Goal: Task Accomplishment & Management: Use online tool/utility

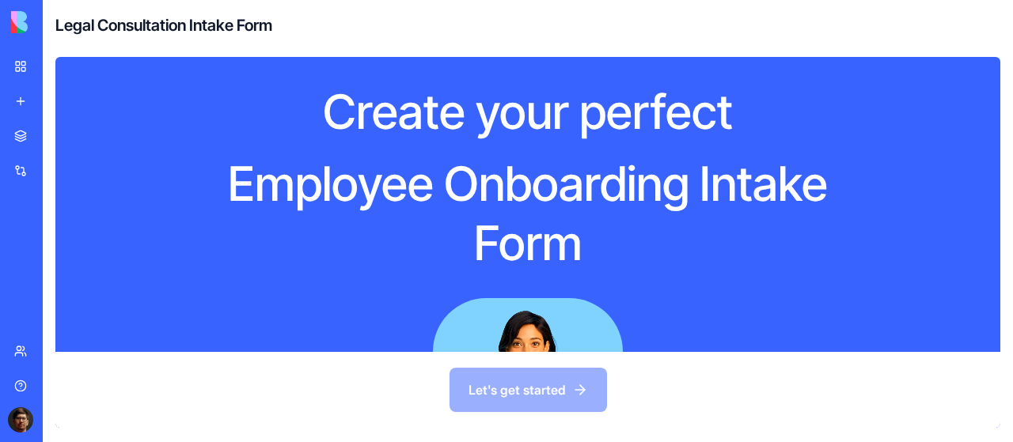
click at [558, 396] on div "Let's get started" at bounding box center [527, 390] width 945 height 76
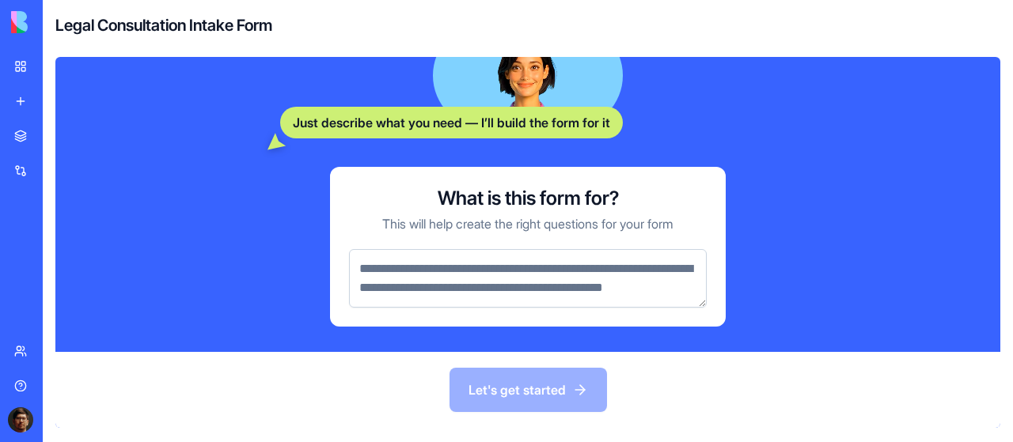
click at [503, 262] on textarea at bounding box center [528, 278] width 358 height 59
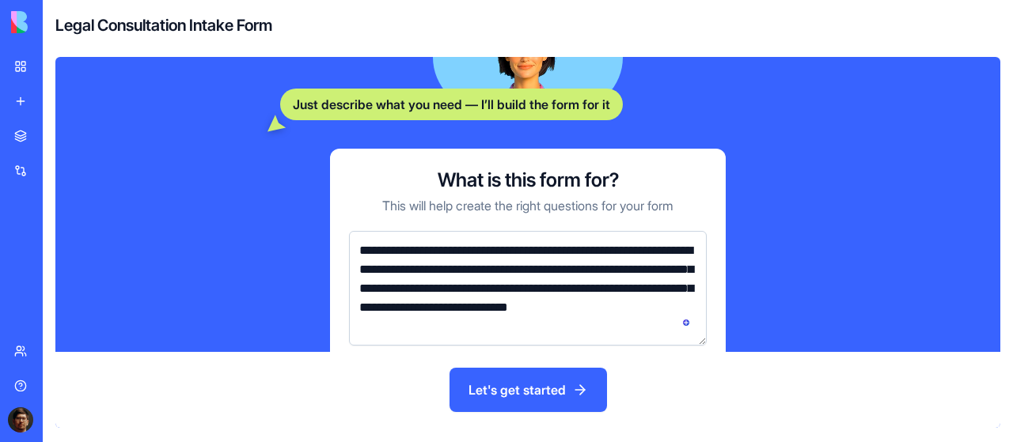
click at [438, 272] on textarea "**********" at bounding box center [528, 288] width 358 height 115
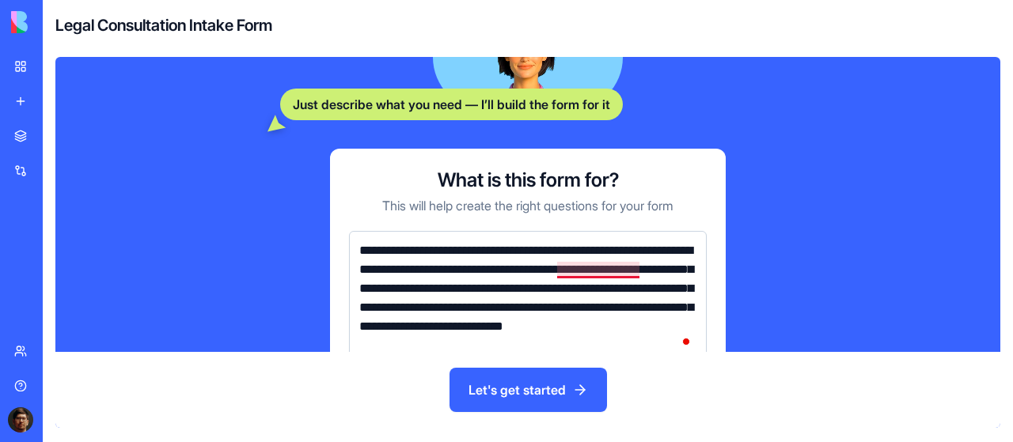
click at [580, 270] on textarea "**********" at bounding box center [528, 298] width 358 height 134
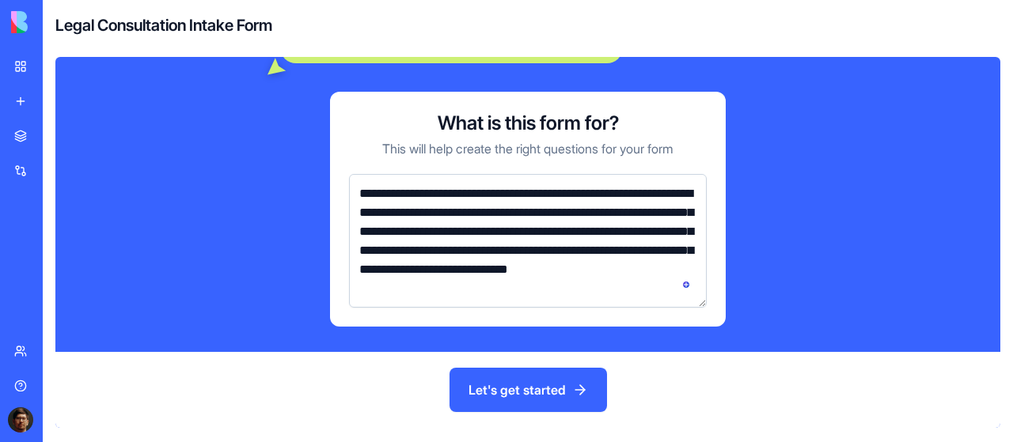
click at [503, 229] on textarea "**********" at bounding box center [528, 241] width 358 height 134
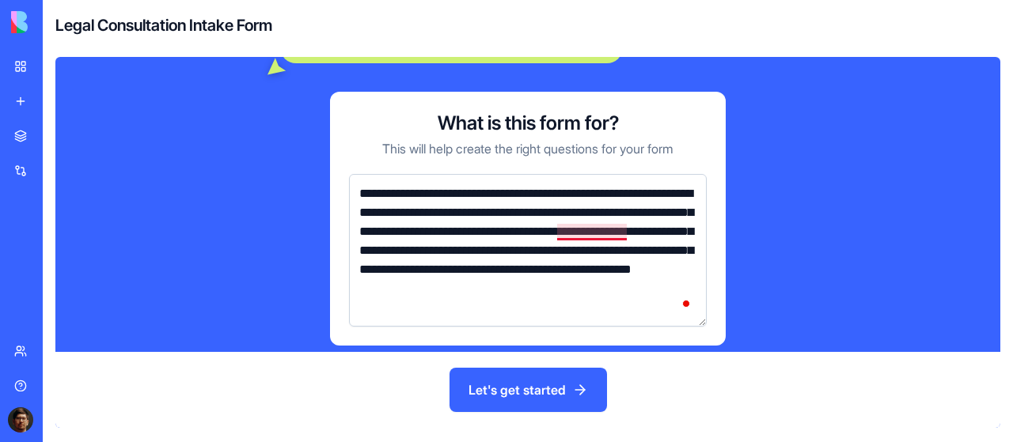
click at [581, 225] on textarea "**********" at bounding box center [528, 250] width 358 height 153
type textarea "**********"
click at [566, 376] on button "Let's get started" at bounding box center [527, 390] width 157 height 44
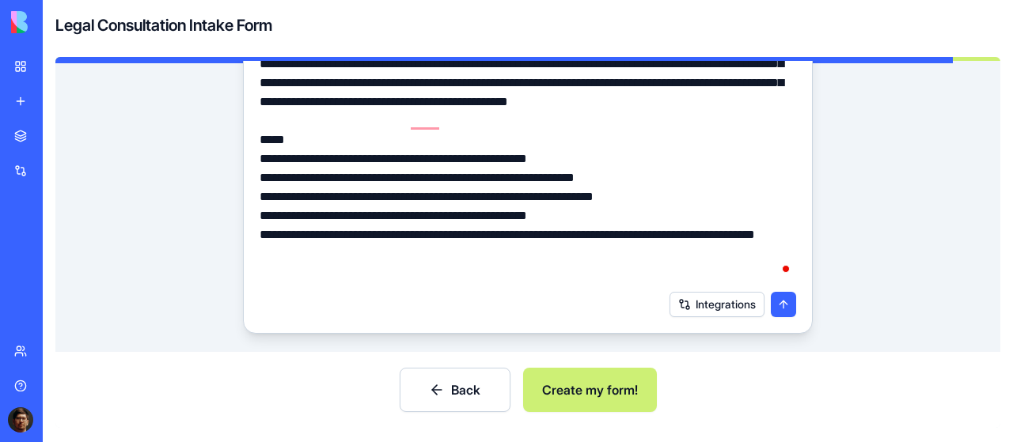
scroll to position [158, 0]
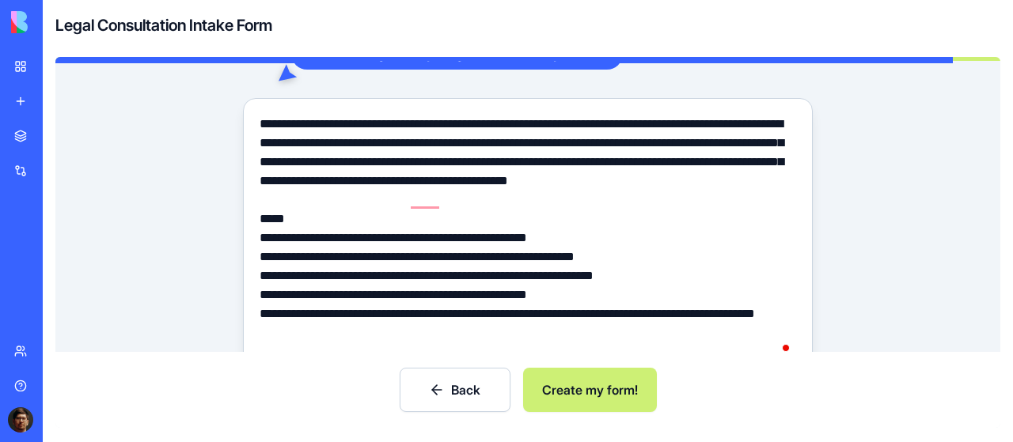
click at [435, 203] on textarea "**********" at bounding box center [527, 238] width 537 height 247
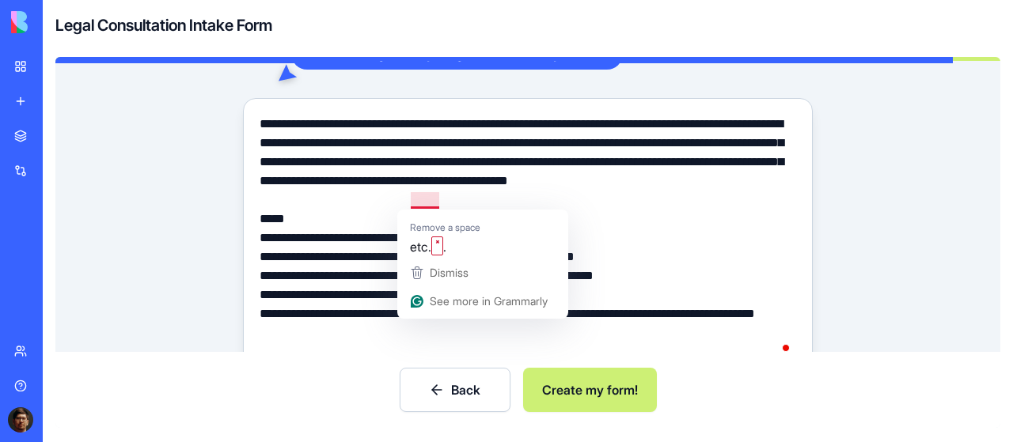
click at [475, 377] on button "Back" at bounding box center [454, 390] width 111 height 44
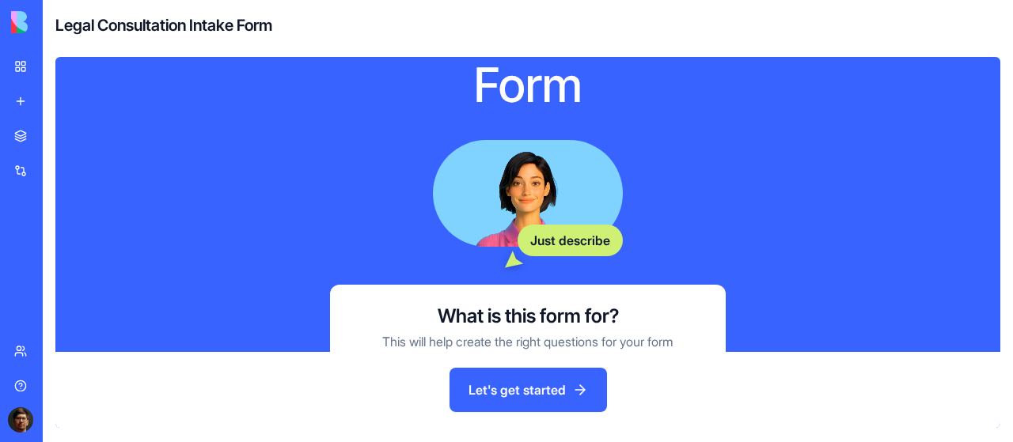
scroll to position [370, 0]
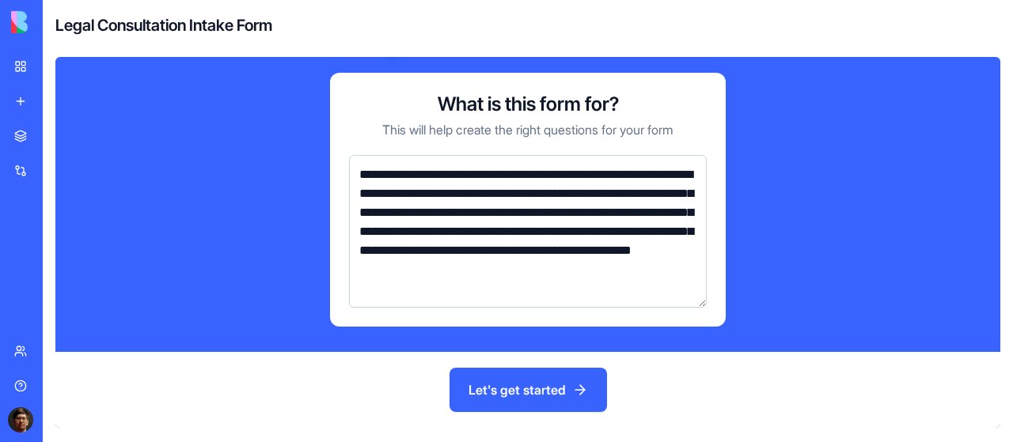
click at [519, 287] on textarea "**********" at bounding box center [528, 231] width 358 height 153
type textarea "**********"
click at [503, 398] on button "Let's get started" at bounding box center [527, 390] width 157 height 44
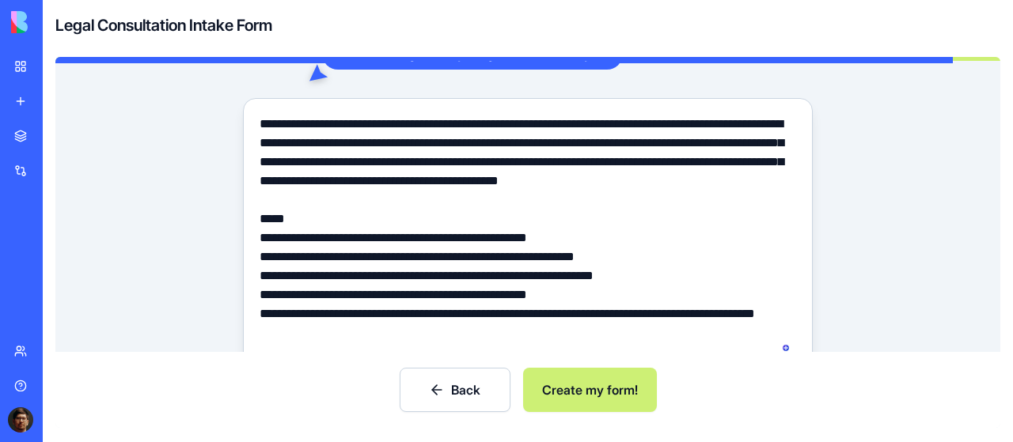
scroll to position [244, 0]
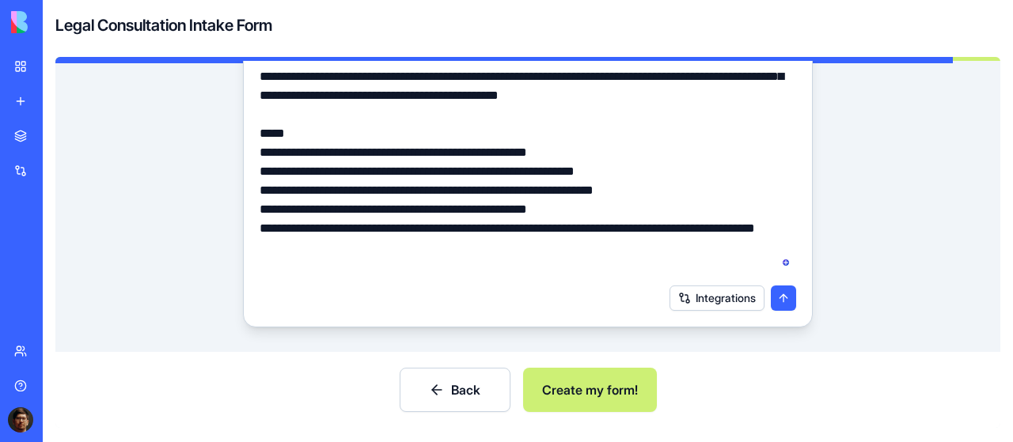
click at [282, 167] on textarea "**********" at bounding box center [527, 152] width 537 height 247
drag, startPoint x: 301, startPoint y: 178, endPoint x: 339, endPoint y: 186, distance: 38.8
click at [339, 186] on textarea "**********" at bounding box center [527, 152] width 537 height 247
click at [368, 194] on textarea "**********" at bounding box center [527, 152] width 537 height 247
click at [702, 300] on button "Integrations" at bounding box center [716, 298] width 95 height 25
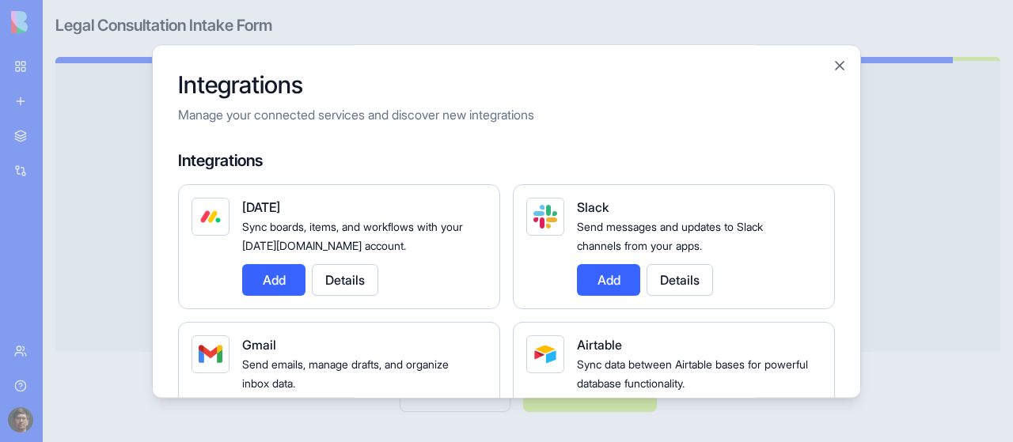
scroll to position [158, 0]
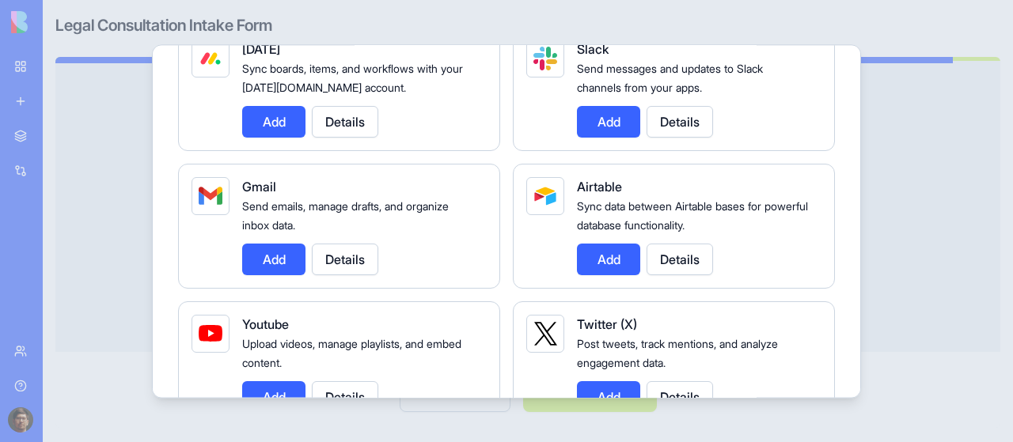
click at [283, 263] on button "Add" at bounding box center [273, 260] width 63 height 32
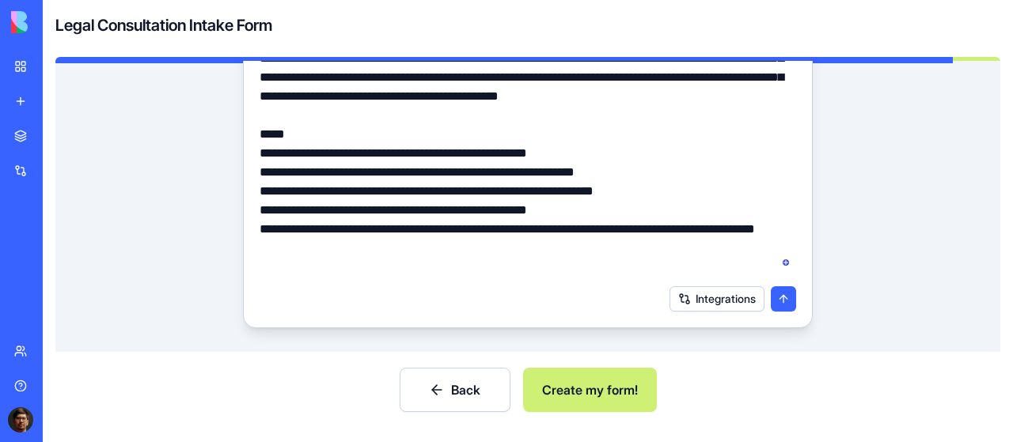
click at [582, 394] on button "Create my form!" at bounding box center [590, 390] width 134 height 44
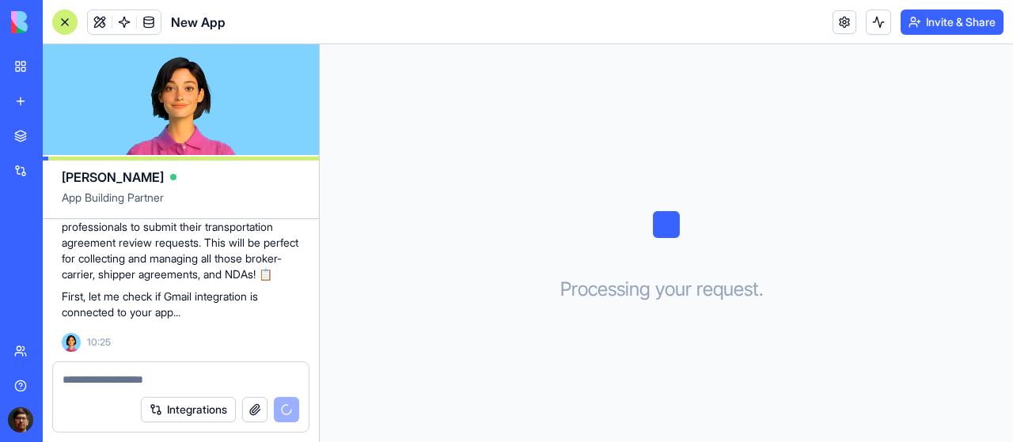
scroll to position [584, 0]
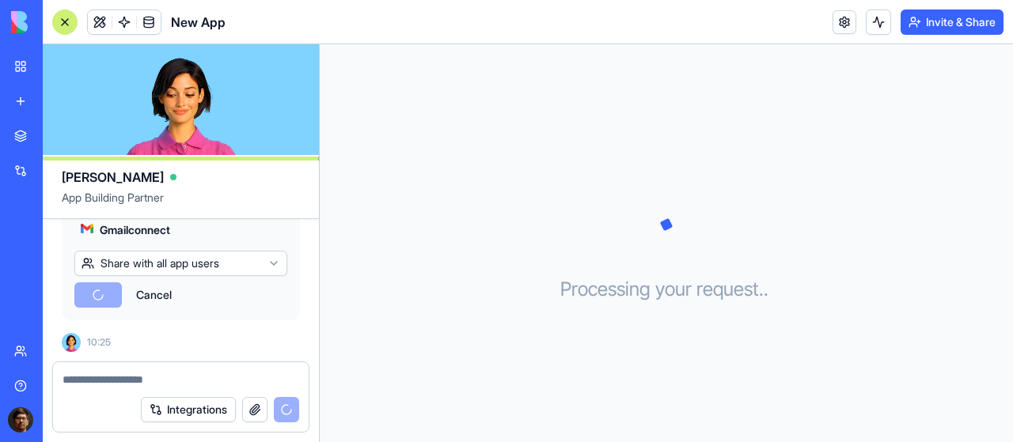
click at [267, 263] on html "BETA My Workspace New app Marketplace Integrations Recent New App AI Logo Gener…" at bounding box center [506, 221] width 1013 height 442
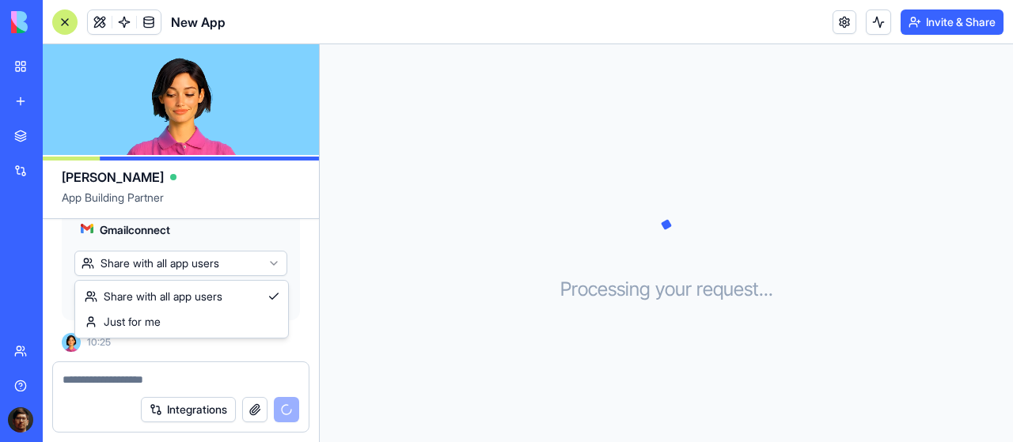
scroll to position [761, 0]
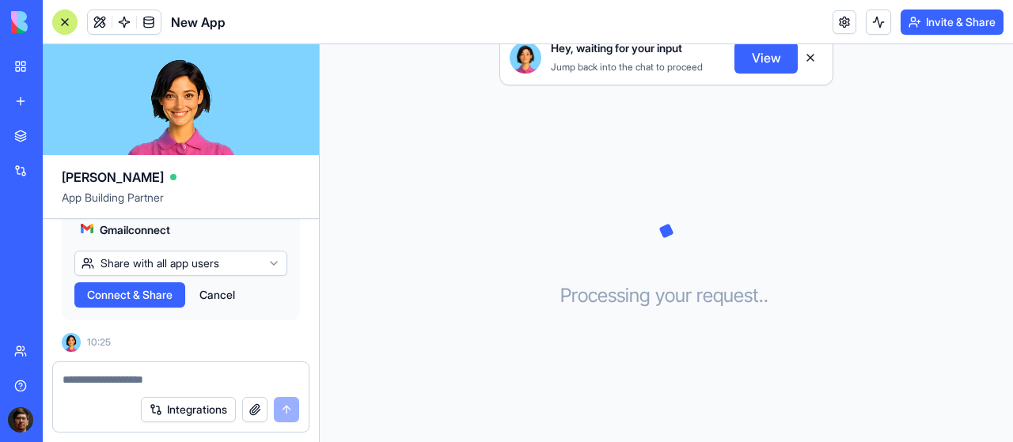
click at [268, 266] on html "BETA My Workspace New app Marketplace Integrations Recent New App AI Logo Gener…" at bounding box center [506, 221] width 1013 height 442
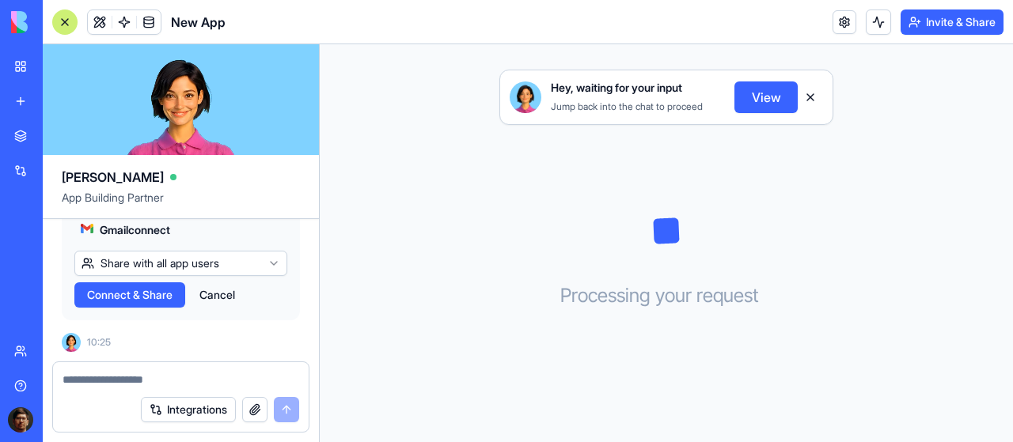
click at [141, 276] on html "BETA My Workspace New app Marketplace Integrations Recent New App AI Logo Gener…" at bounding box center [506, 221] width 1013 height 442
click at [106, 297] on span "Connect" at bounding box center [109, 295] width 44 height 16
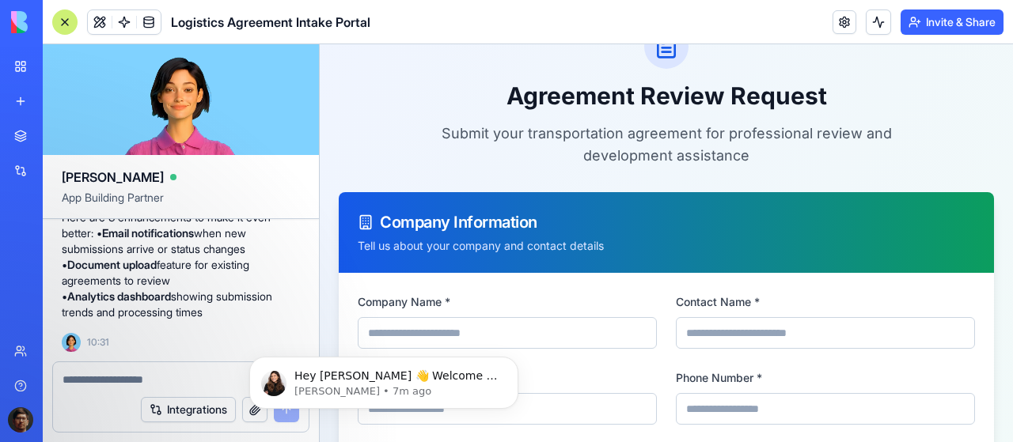
scroll to position [158, 0]
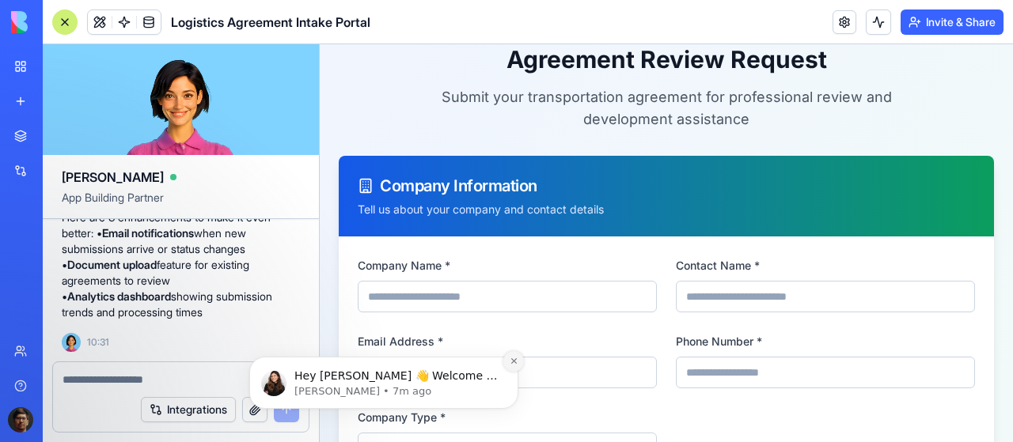
click at [519, 361] on button "Dismiss notification" at bounding box center [513, 361] width 21 height 21
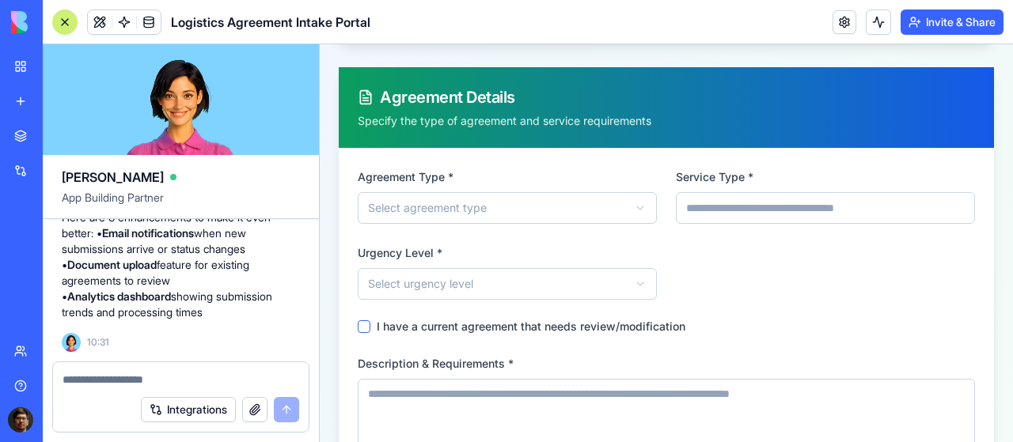
scroll to position [633, 0]
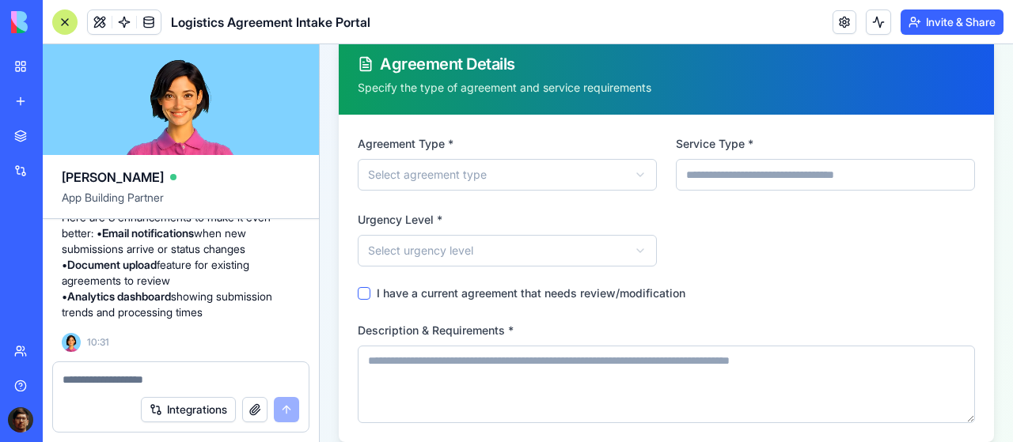
click at [747, 159] on input "Service Type *" at bounding box center [825, 175] width 299 height 32
click at [695, 159] on input "Service Type *" at bounding box center [825, 175] width 299 height 32
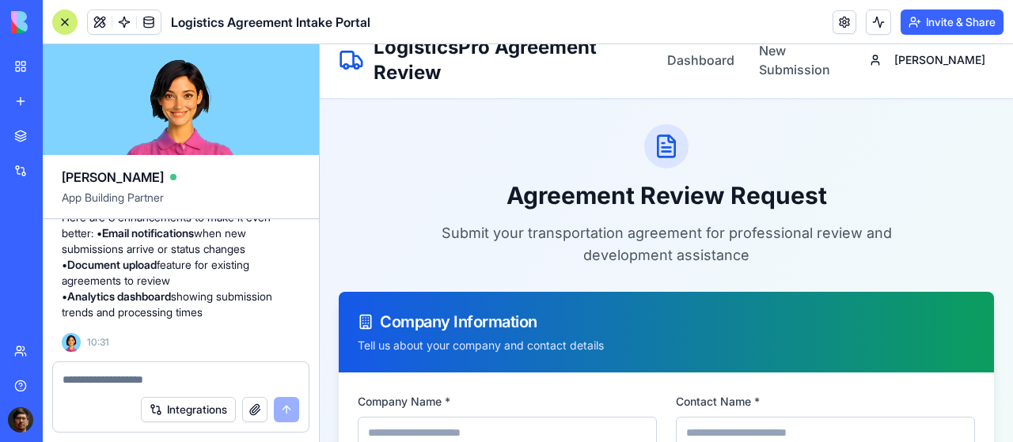
scroll to position [0, 0]
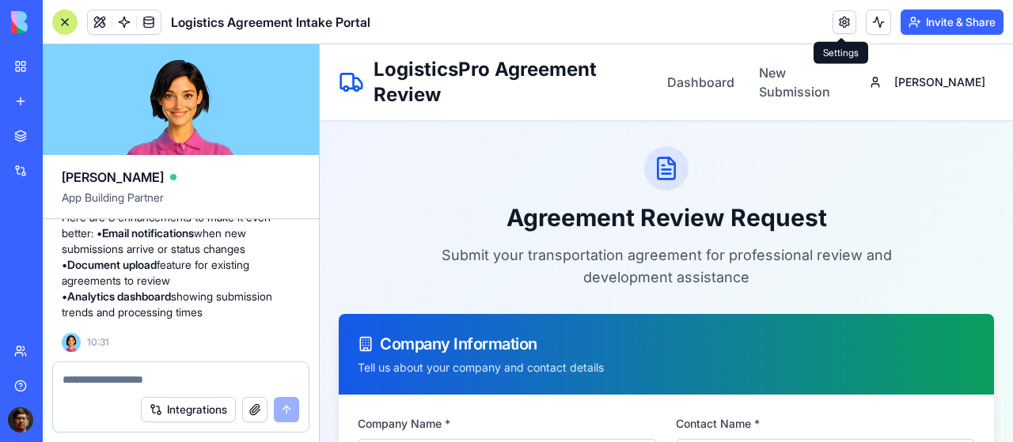
click at [833, 18] on link at bounding box center [844, 22] width 24 height 24
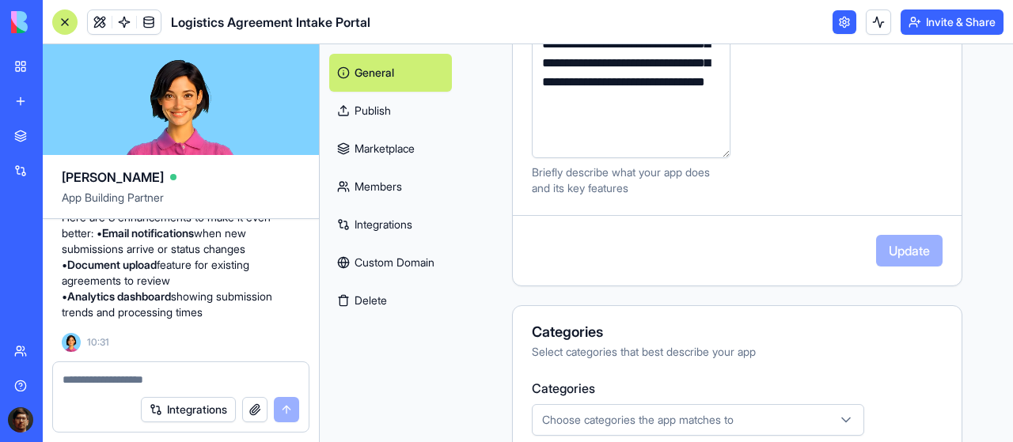
scroll to position [633, 0]
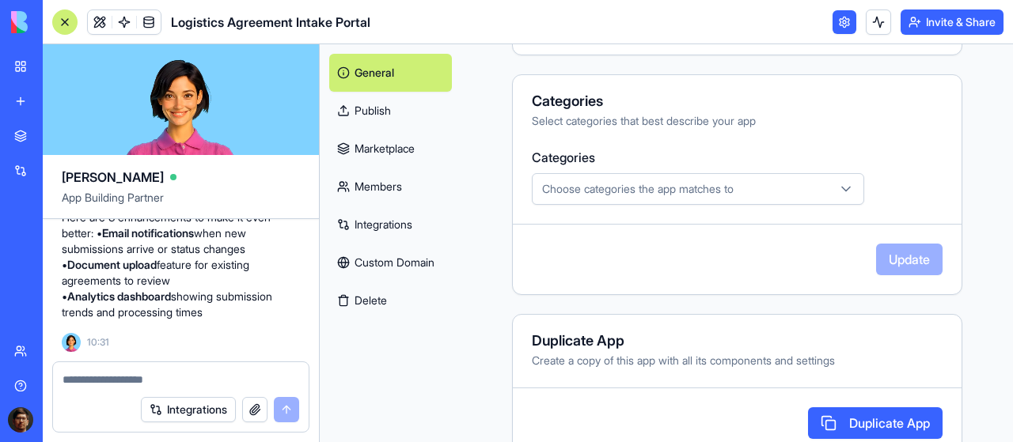
click at [639, 181] on span "Choose categories the app matches to" at bounding box center [637, 189] width 191 height 16
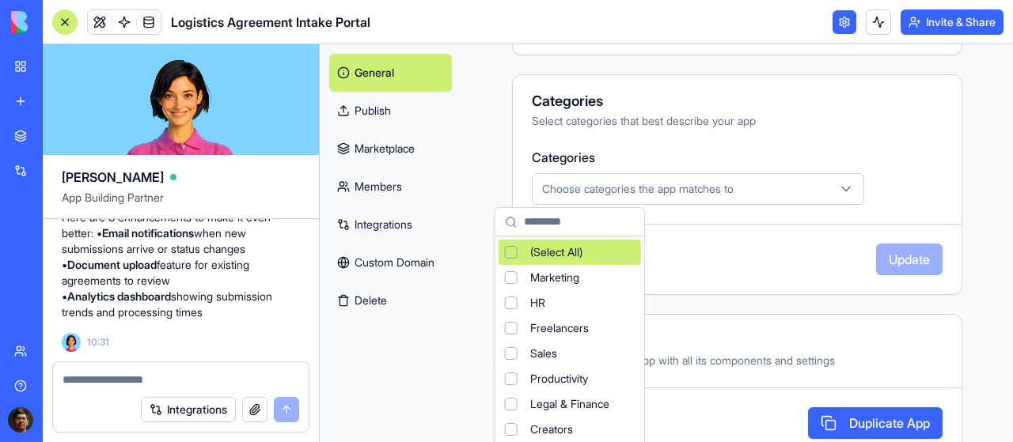
click at [639, 181] on html "BETA My Workspace New app Marketplace Integrations Recent New App AI Logo Gener…" at bounding box center [506, 221] width 1013 height 442
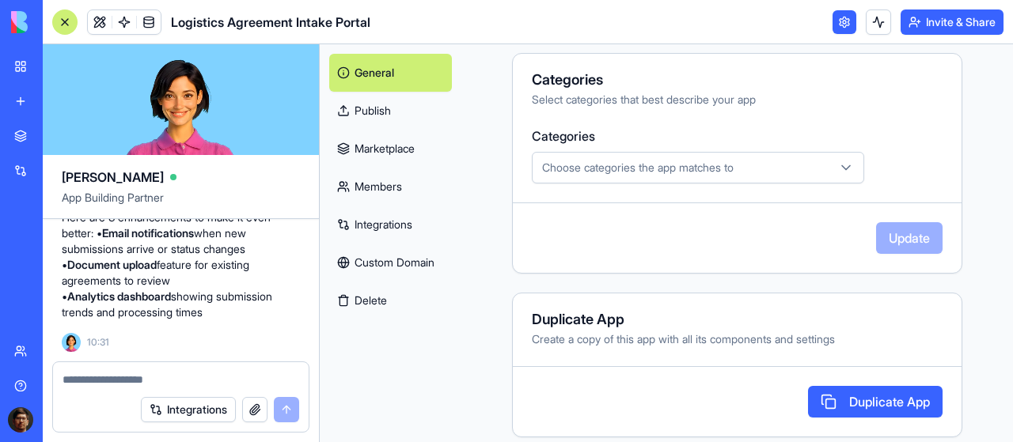
scroll to position [666, 0]
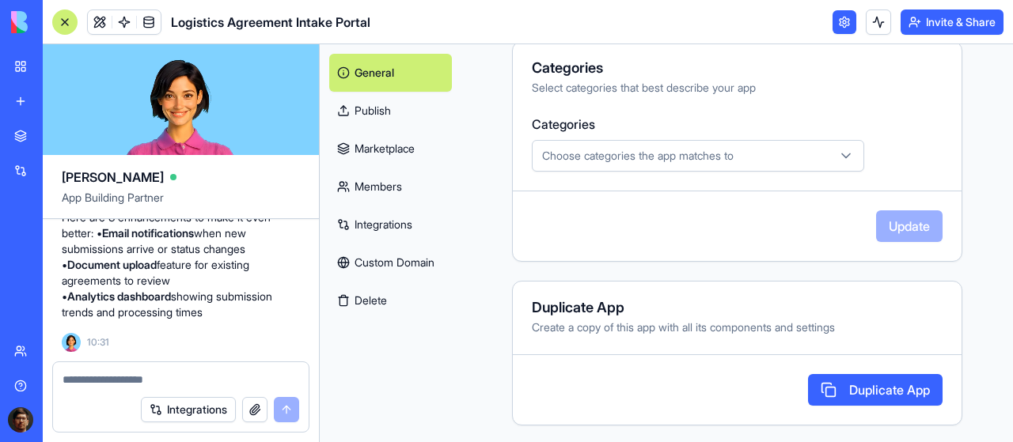
click at [669, 151] on span "Choose categories the app matches to" at bounding box center [637, 156] width 191 height 16
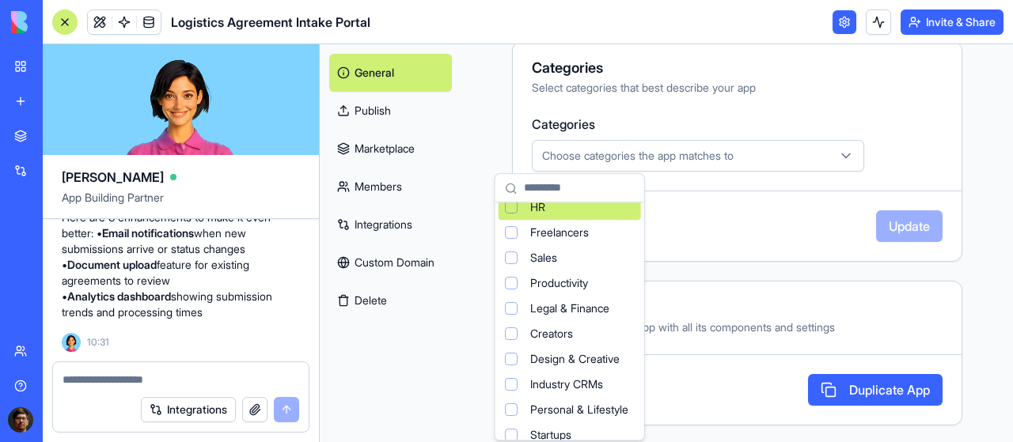
scroll to position [0, 0]
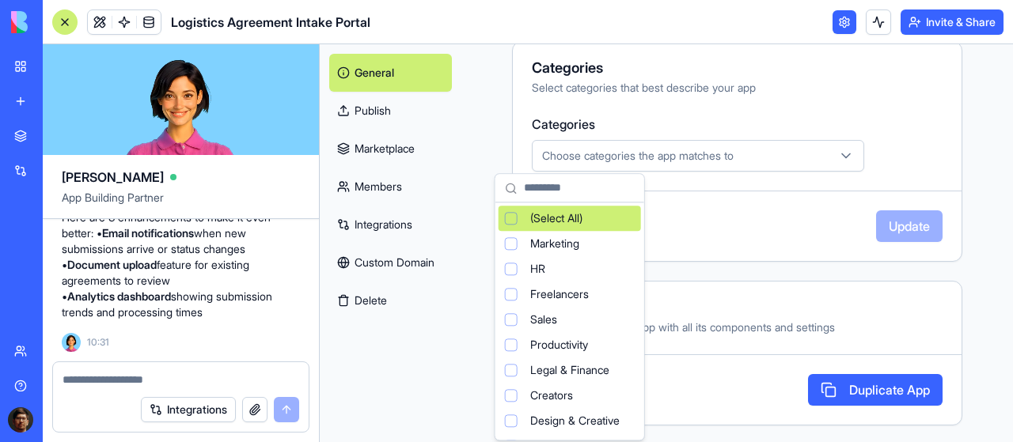
click at [683, 84] on html "BETA My Workspace New app Marketplace Integrations Recent New App AI Logo Gener…" at bounding box center [506, 221] width 1013 height 442
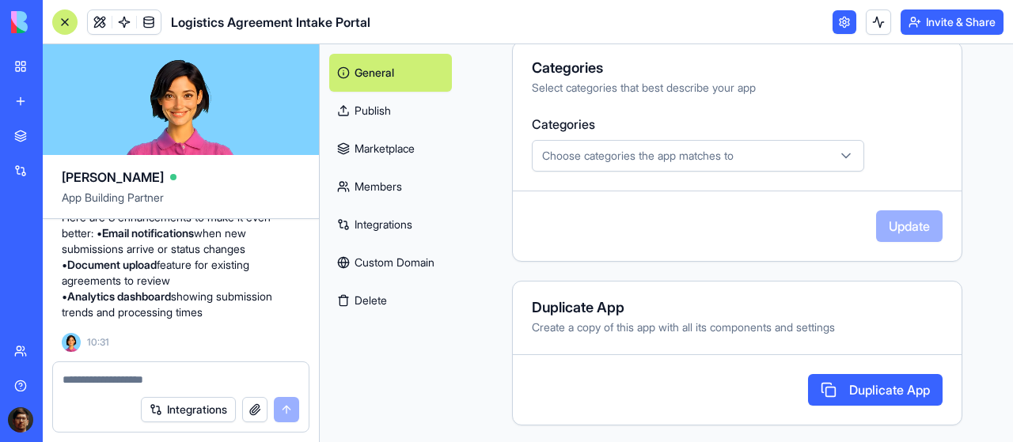
click at [377, 263] on link "Custom Domain" at bounding box center [390, 263] width 123 height 38
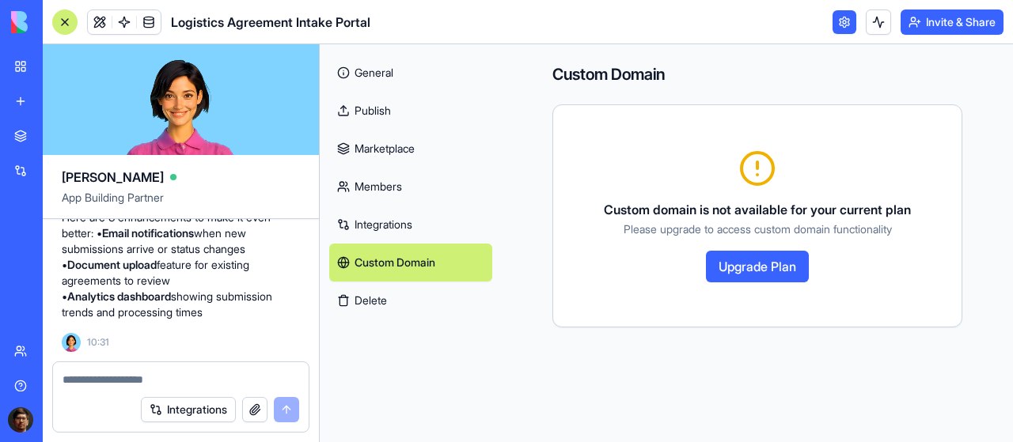
click at [370, 110] on link "Publish" at bounding box center [410, 111] width 163 height 38
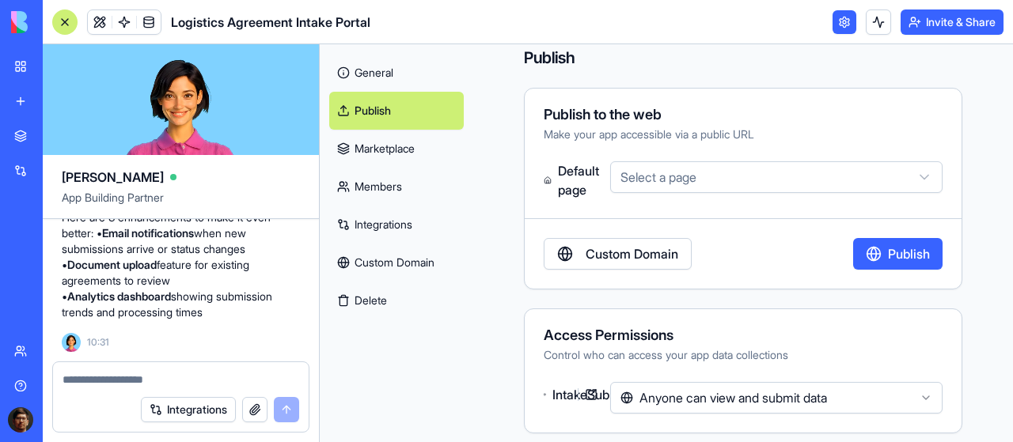
scroll to position [25, 0]
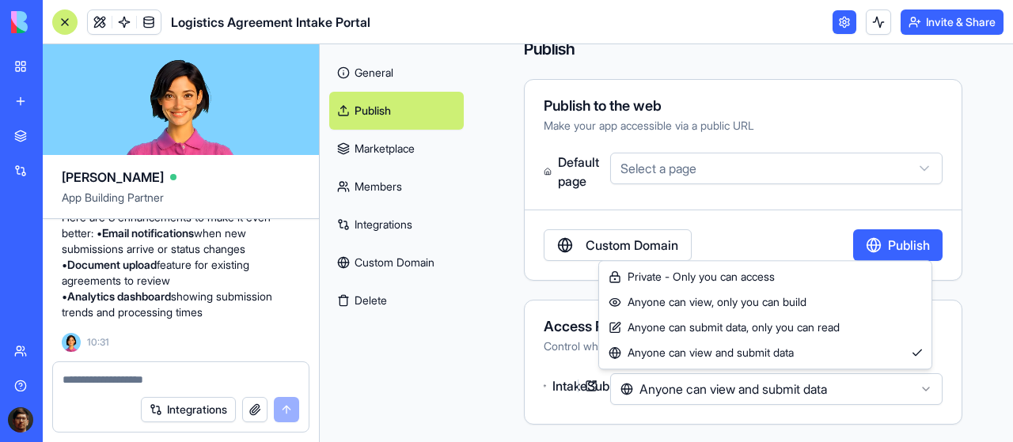
click at [674, 390] on html "BETA My Workspace New app Marketplace Integrations Recent New App AI Logo Gener…" at bounding box center [506, 221] width 1013 height 442
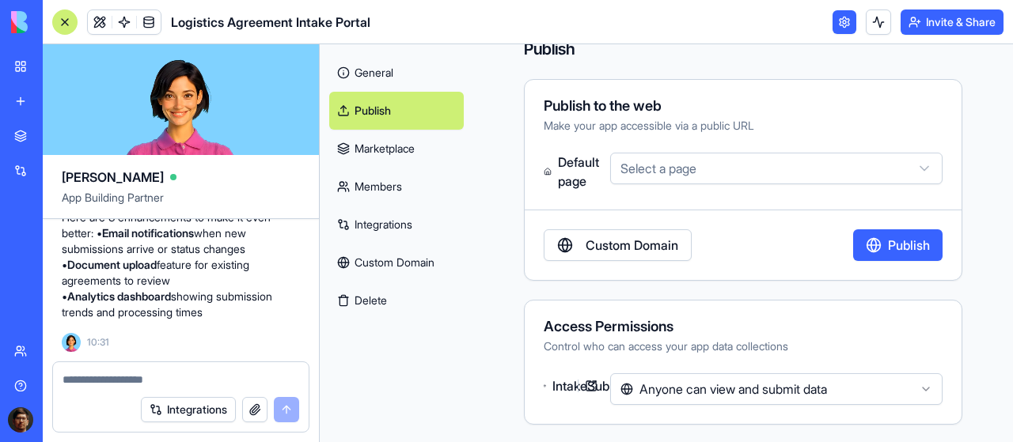
click at [674, 390] on html "BETA My Workspace New app Marketplace Integrations Recent New App AI Logo Gener…" at bounding box center [506, 221] width 1013 height 442
click at [387, 78] on link "General" at bounding box center [396, 73] width 134 height 38
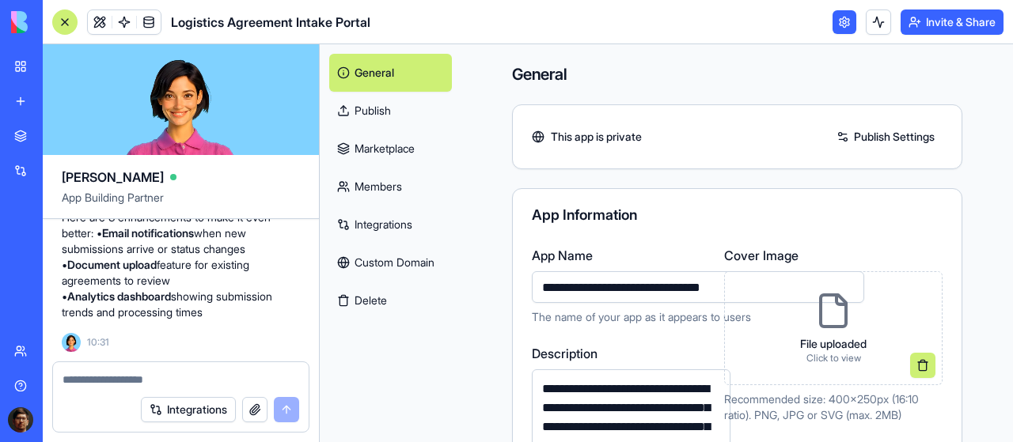
click at [840, 16] on link at bounding box center [844, 22] width 24 height 24
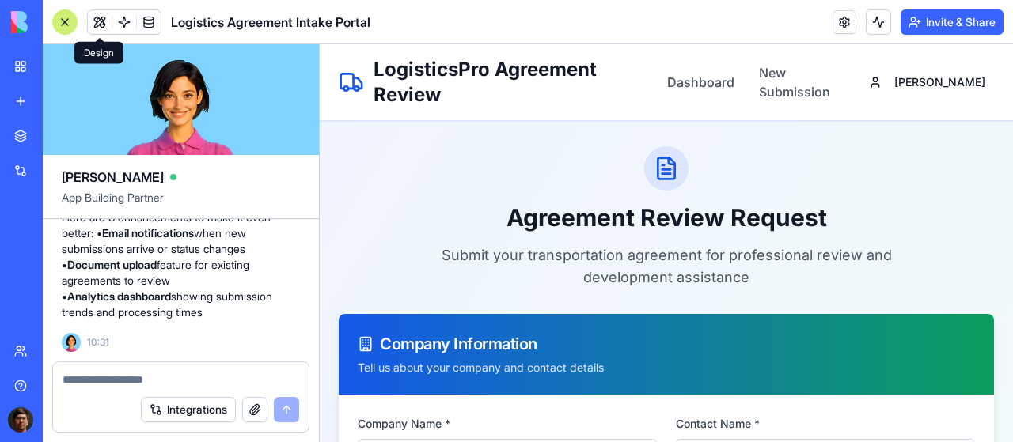
click at [101, 28] on button at bounding box center [100, 22] width 24 height 24
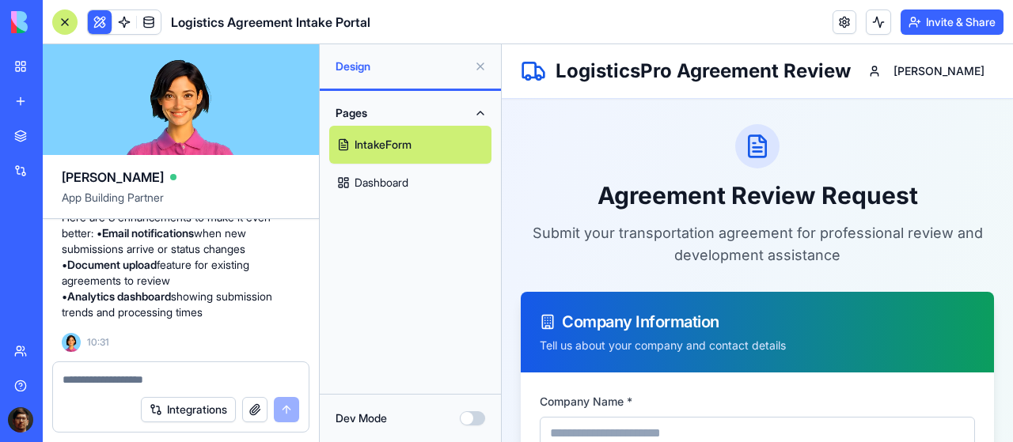
click at [420, 180] on link "Dashboard" at bounding box center [410, 183] width 162 height 38
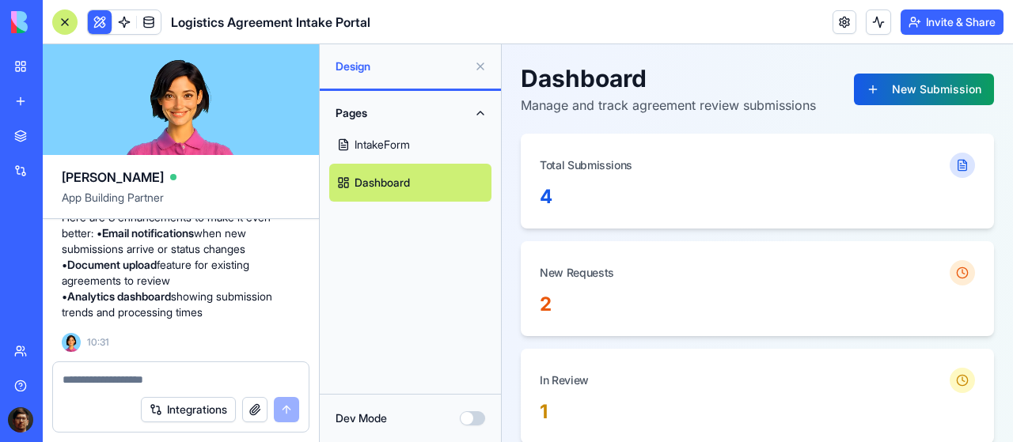
scroll to position [158, 0]
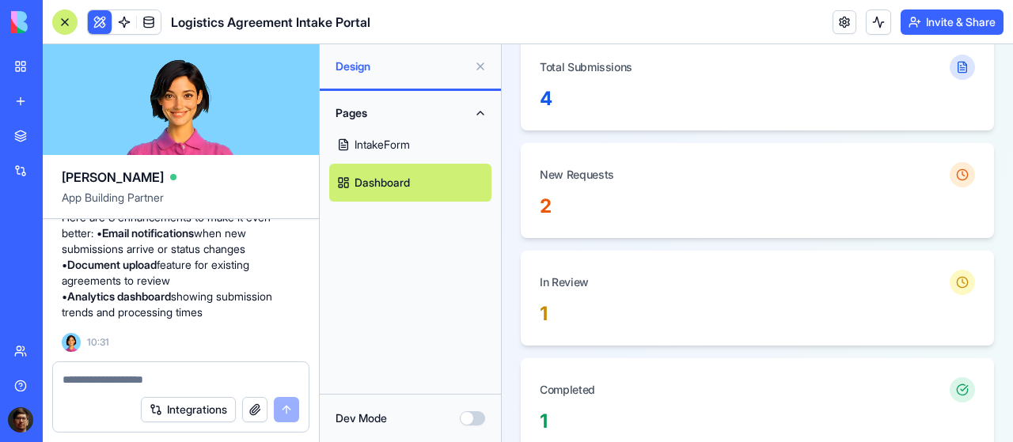
click at [569, 180] on div "New Requests" at bounding box center [577, 175] width 74 height 16
click at [582, 92] on div "4" at bounding box center [757, 98] width 435 height 25
click at [544, 93] on div "4" at bounding box center [757, 98] width 435 height 25
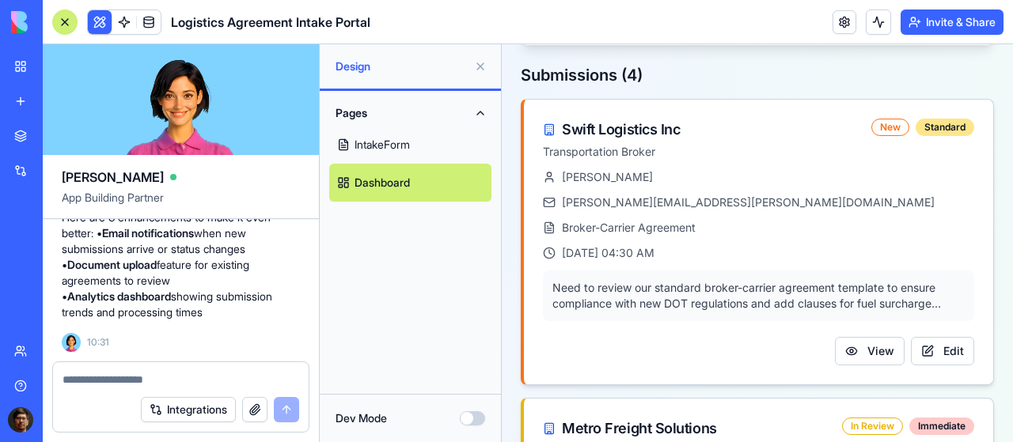
scroll to position [870, 0]
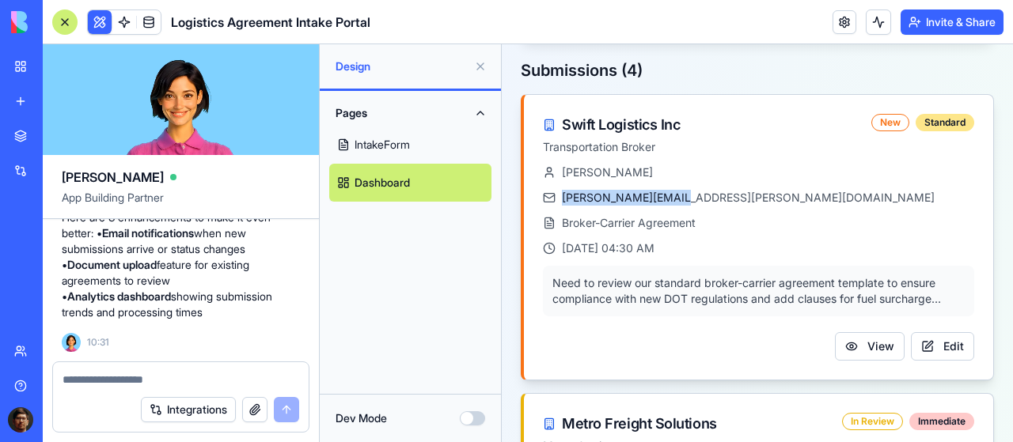
drag, startPoint x: 744, startPoint y: 195, endPoint x: 672, endPoint y: 197, distance: 72.0
click at [672, 197] on div "sarah.johnson@swiftlogistics.com" at bounding box center [758, 198] width 431 height 16
click at [709, 195] on div "sarah.johnson@swiftlogistics.com" at bounding box center [758, 198] width 431 height 16
drag, startPoint x: 739, startPoint y: 194, endPoint x: 646, endPoint y: 199, distance: 92.7
click at [646, 199] on div "sarah.johnson@swiftlogistics.com" at bounding box center [758, 198] width 431 height 16
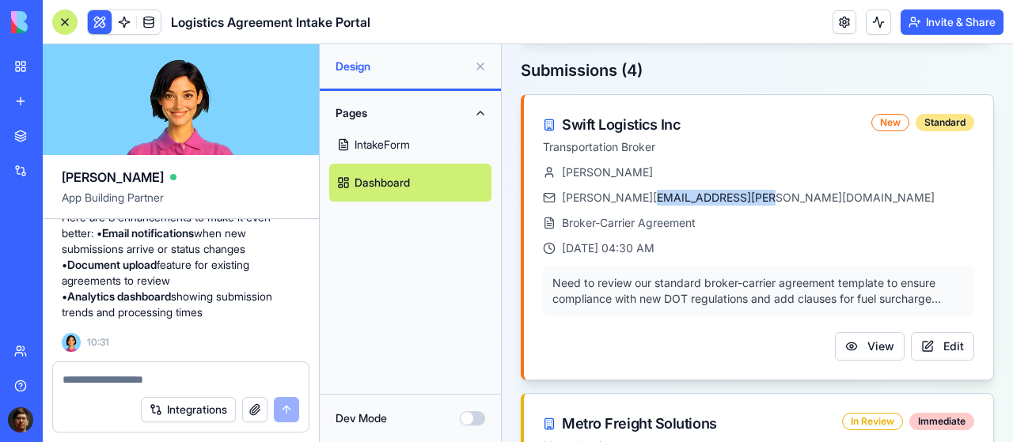
copy div "swiftlogistics.com"
drag, startPoint x: 750, startPoint y: 187, endPoint x: 681, endPoint y: 163, distance: 73.1
click at [750, 187] on div "Sarah Johnson sarah.johnson@swiftlogistics.com Broker-Carrier Agreement Jan 15,…" at bounding box center [758, 211] width 431 height 92
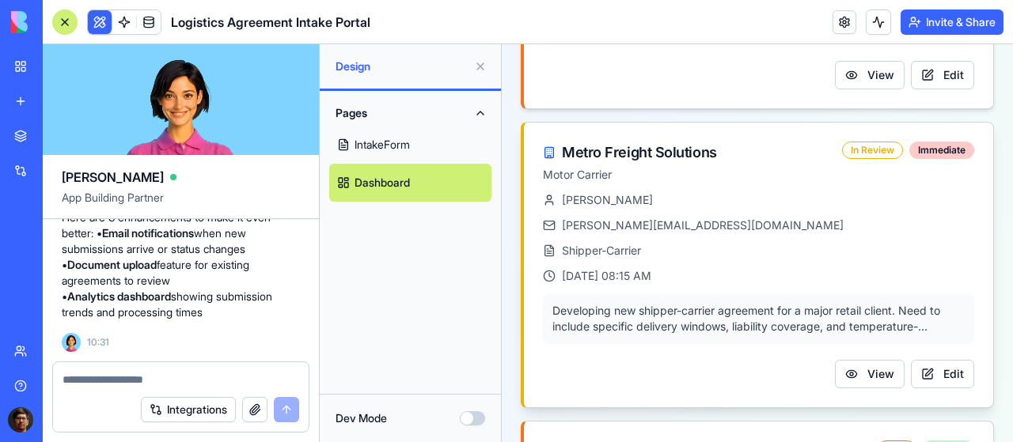
scroll to position [1187, 0]
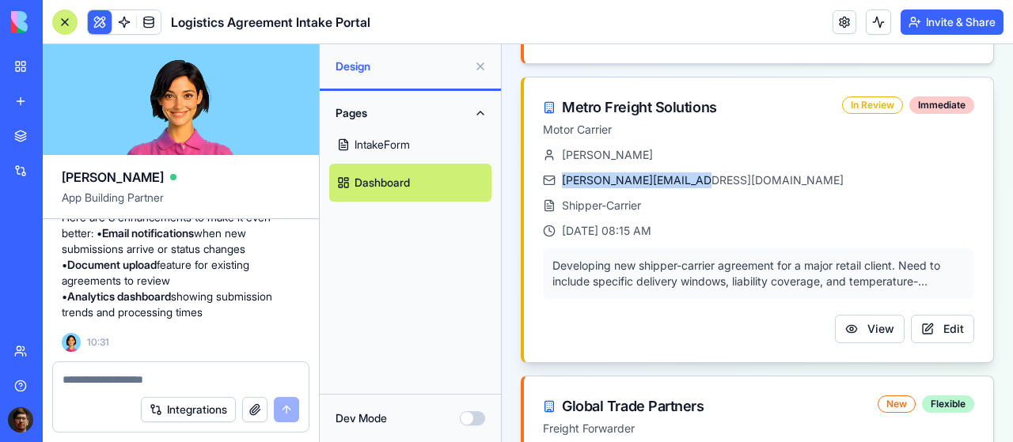
drag, startPoint x: 702, startPoint y: 176, endPoint x: 688, endPoint y: 177, distance: 13.5
click at [688, 177] on div "m.chen@metrofreight.com" at bounding box center [758, 180] width 431 height 16
click at [688, 178] on div "m.chen@metrofreight.com" at bounding box center [758, 180] width 431 height 16
drag, startPoint x: 705, startPoint y: 177, endPoint x: 639, endPoint y: 176, distance: 65.7
click at [644, 178] on div "m.chen@metrofreight.com" at bounding box center [758, 180] width 431 height 16
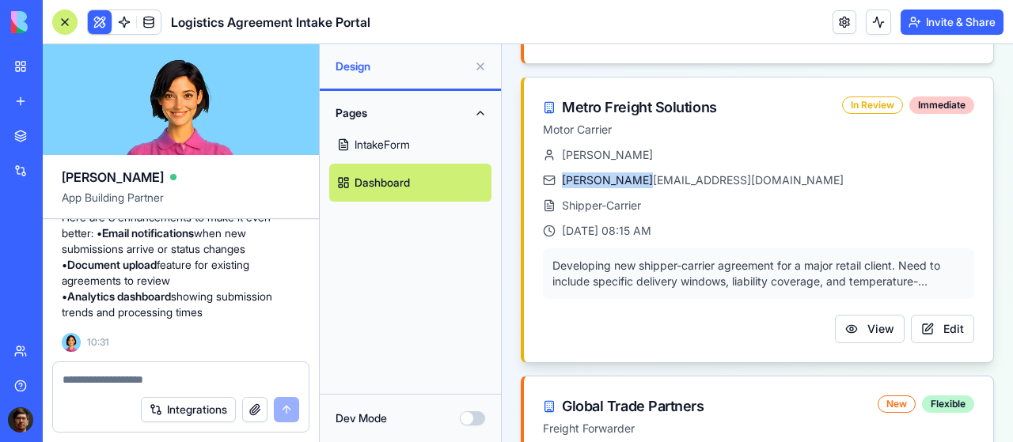
click at [639, 176] on div "m.chen@metrofreight.com" at bounding box center [758, 180] width 431 height 16
drag, startPoint x: 612, startPoint y: 178, endPoint x: 702, endPoint y: 187, distance: 89.8
click at [702, 187] on div "m.chen@metrofreight.com" at bounding box center [758, 180] width 431 height 16
copy div "metrofreight.com"
